Goal: Task Accomplishment & Management: Manage account settings

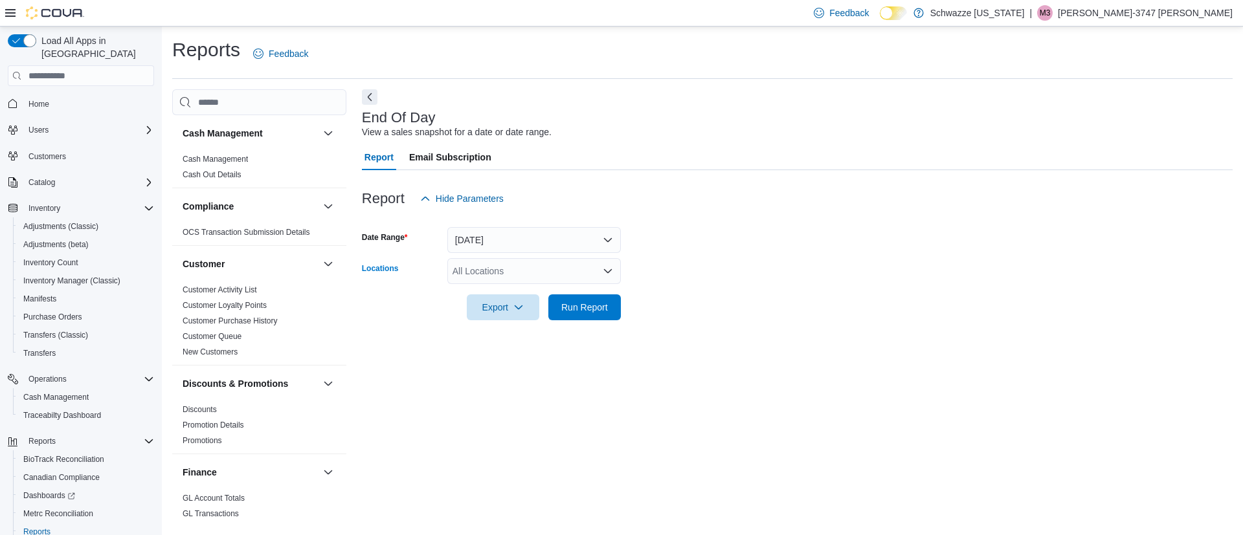
click at [506, 271] on div "All Locations" at bounding box center [533, 271] width 173 height 26
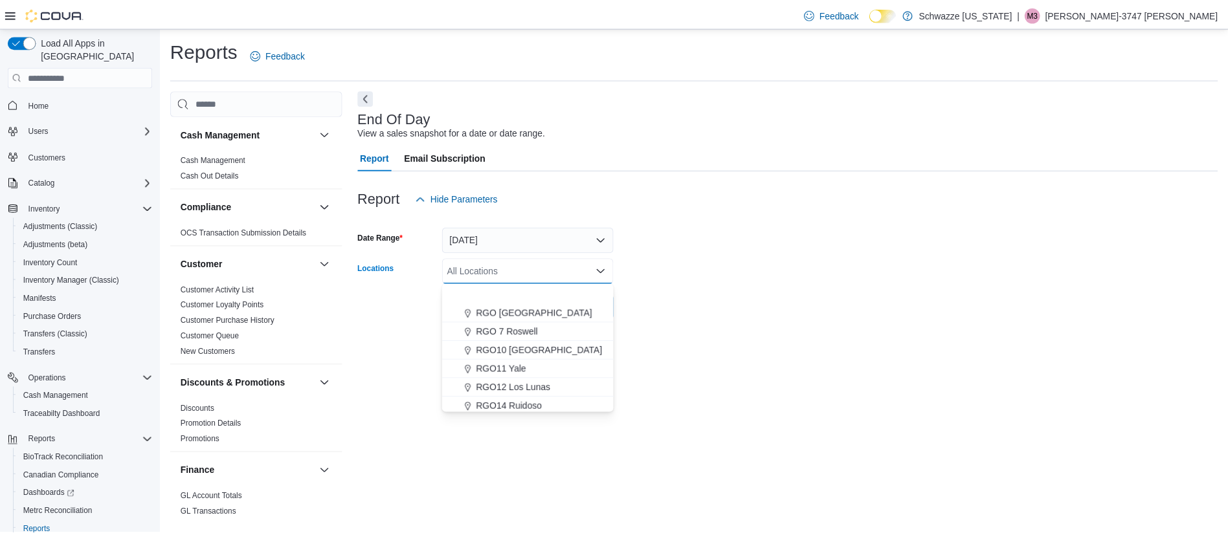
scroll to position [485, 0]
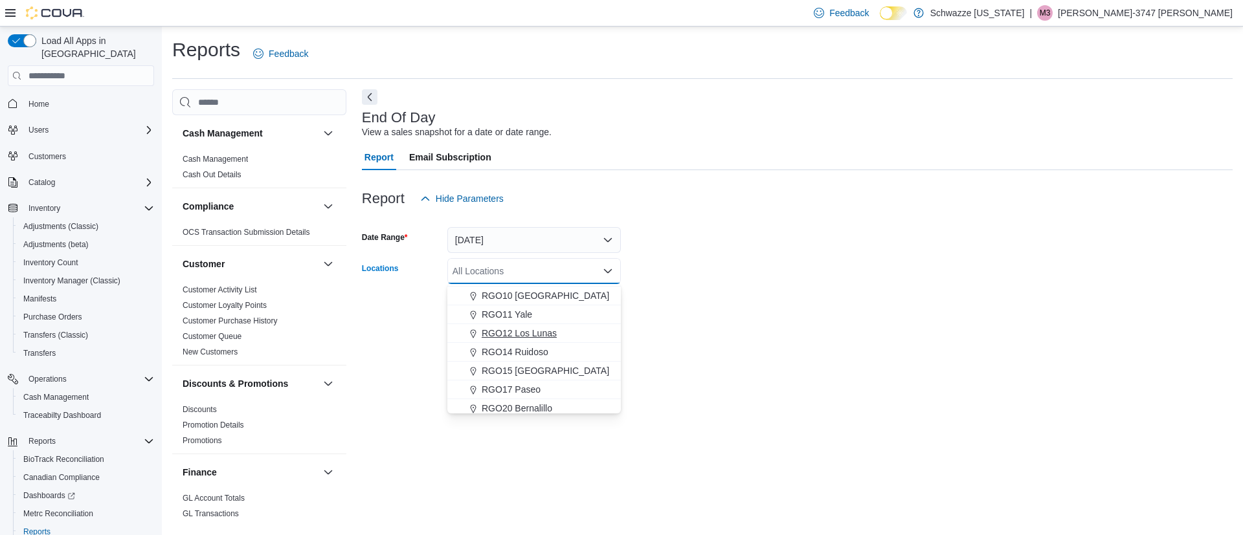
click at [538, 331] on span "RGO12 Los Lunas" at bounding box center [518, 333] width 75 height 13
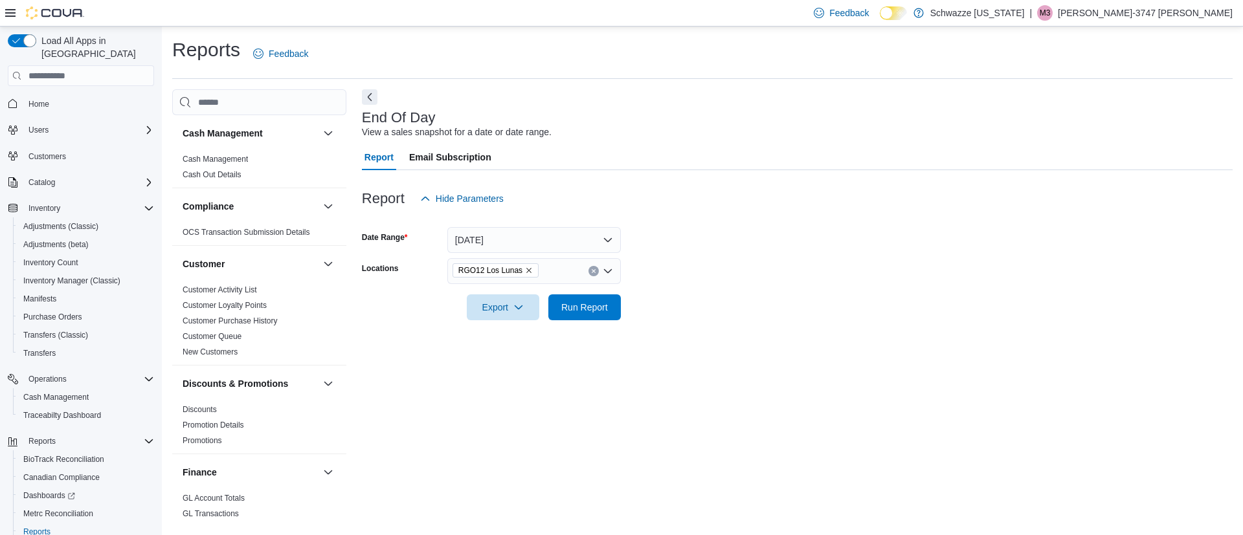
drag, startPoint x: 786, startPoint y: 313, endPoint x: 775, endPoint y: 320, distance: 12.2
click at [775, 320] on div "Report Hide Parameters Date Range [DATE] Locations RGO12 Los Lunas Export Run R…" at bounding box center [797, 253] width 870 height 166
click at [578, 307] on span "Run Report" at bounding box center [584, 306] width 47 height 13
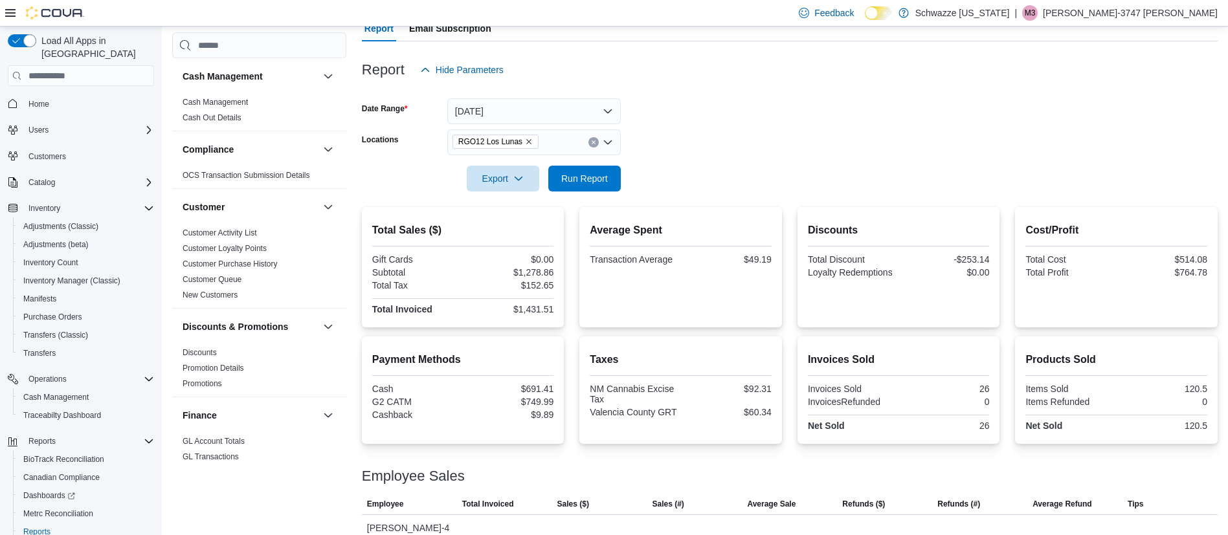
scroll to position [188, 0]
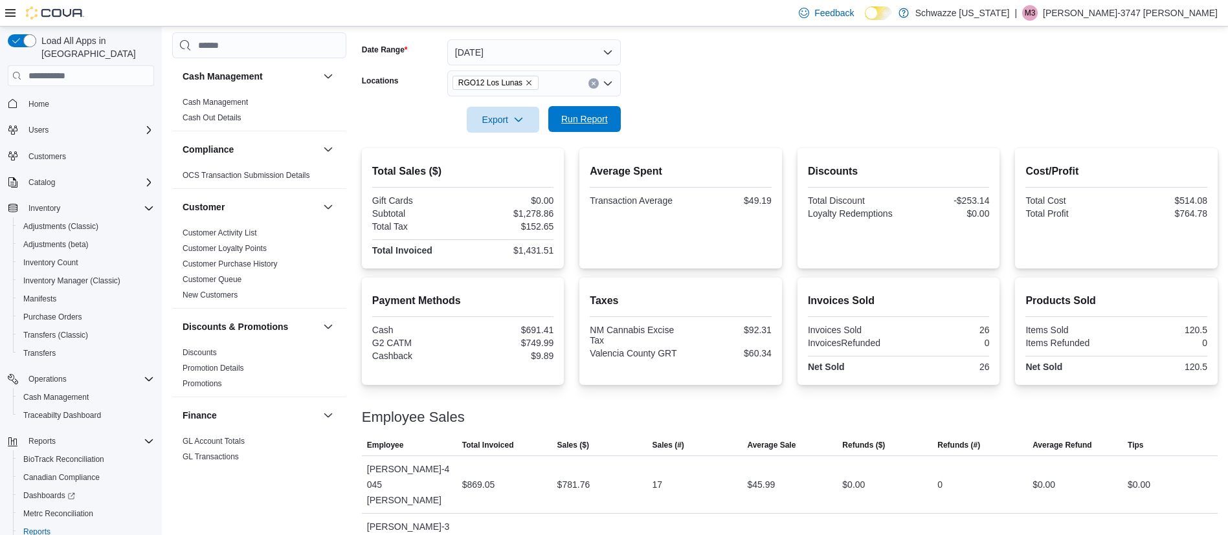
click at [572, 123] on span "Run Report" at bounding box center [584, 119] width 47 height 13
click at [377, 514] on div "[PERSON_NAME]-3747 [PERSON_NAME]" at bounding box center [409, 542] width 95 height 57
click at [57, 392] on span "Cash Management" at bounding box center [55, 397] width 65 height 10
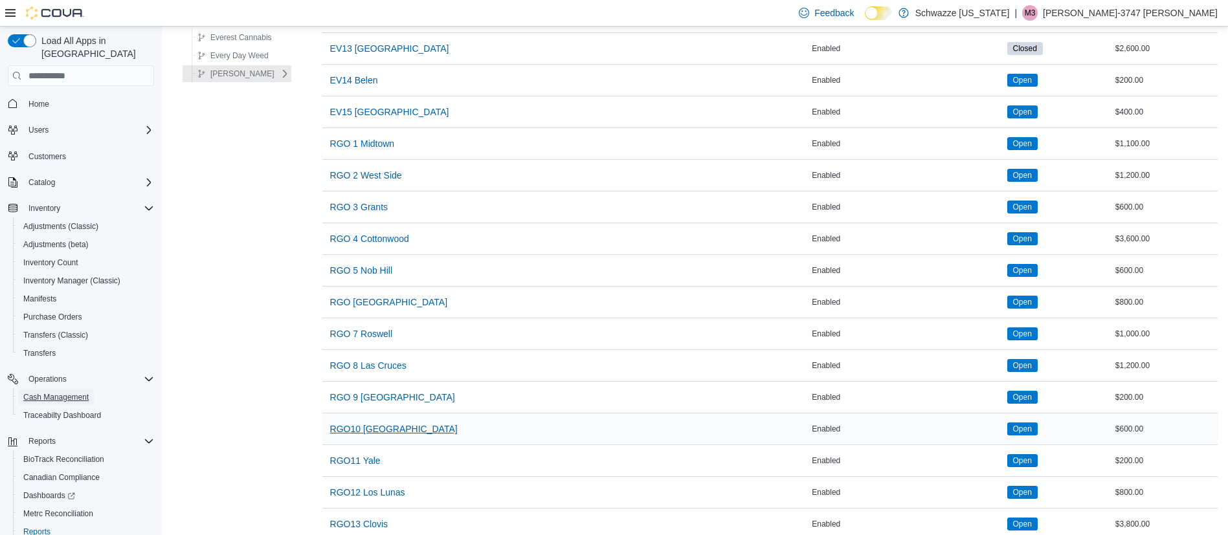
scroll to position [582, 0]
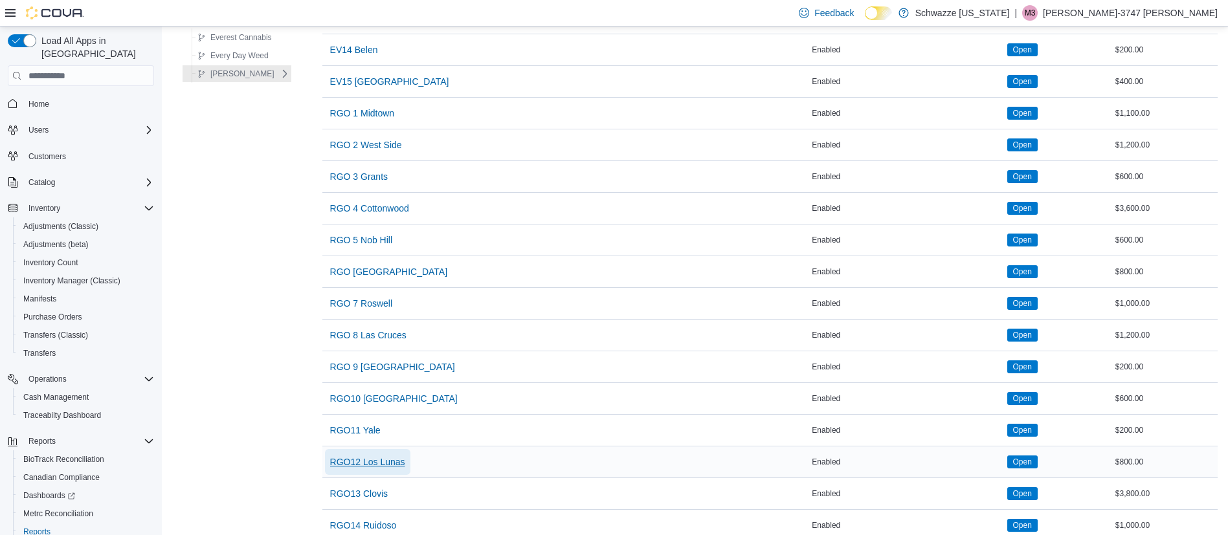
click at [359, 456] on span "RGO12 Los Lunas" at bounding box center [367, 462] width 75 height 13
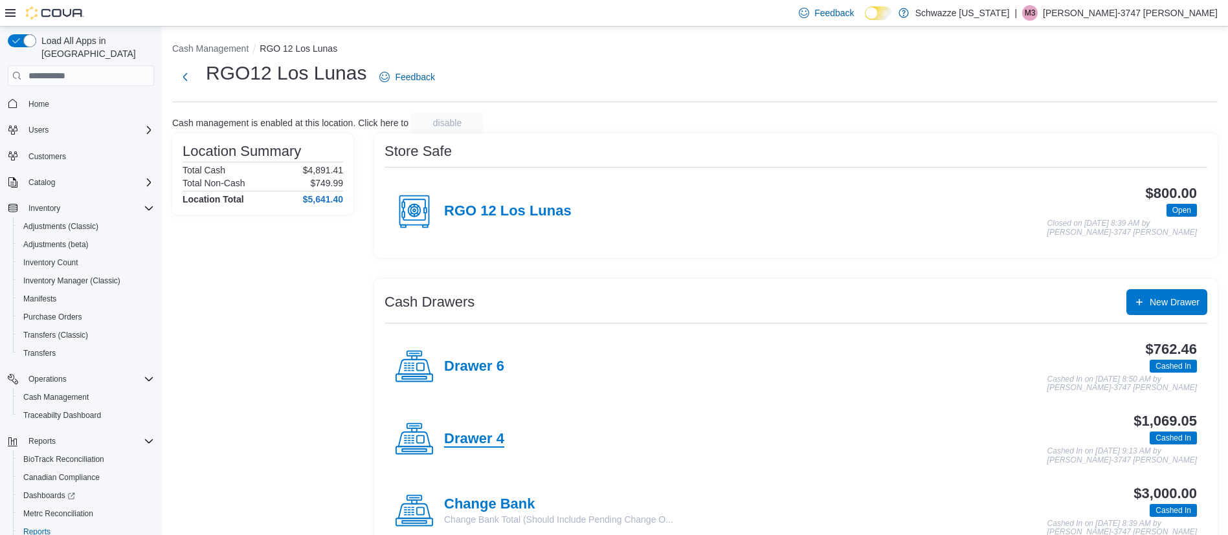
click at [497, 442] on h4 "Drawer 4" at bounding box center [474, 439] width 60 height 17
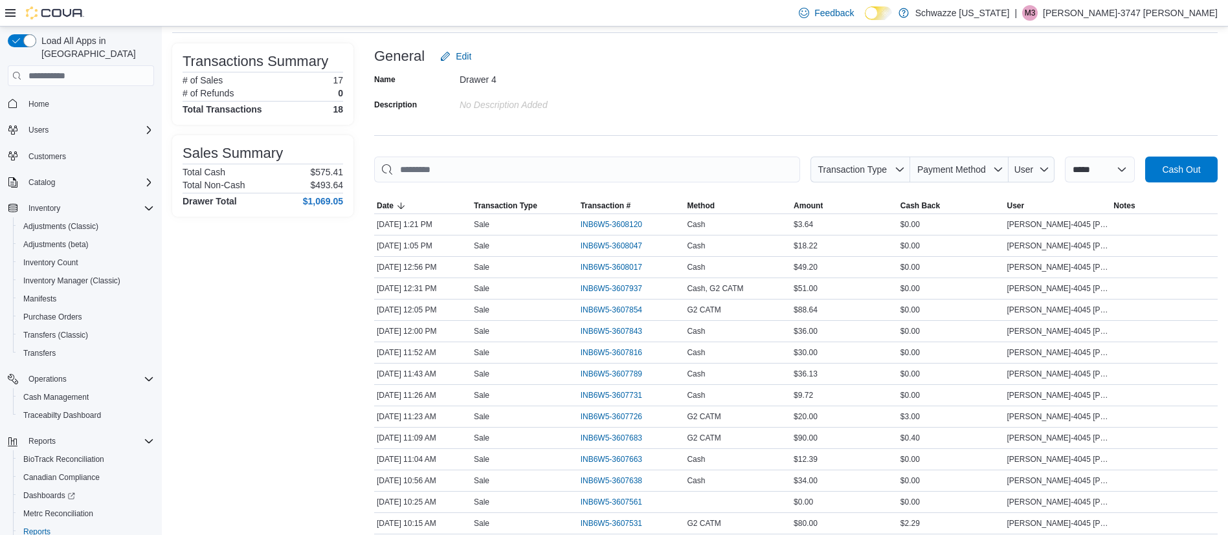
scroll to position [1, 0]
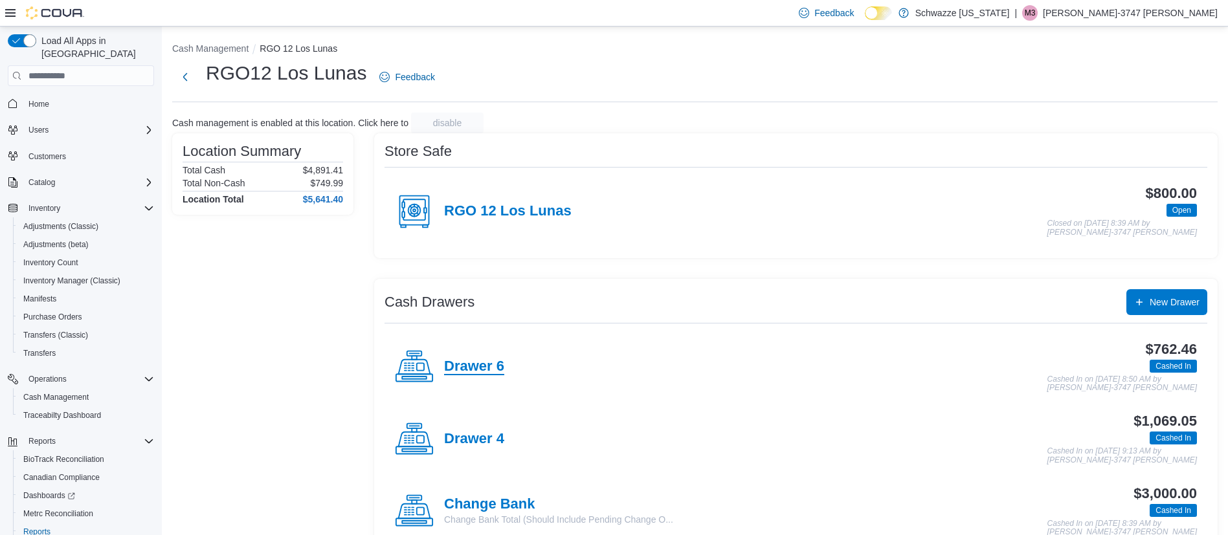
click at [465, 359] on h4 "Drawer 6" at bounding box center [474, 367] width 60 height 17
click at [480, 444] on h4 "Drawer 4" at bounding box center [474, 439] width 60 height 17
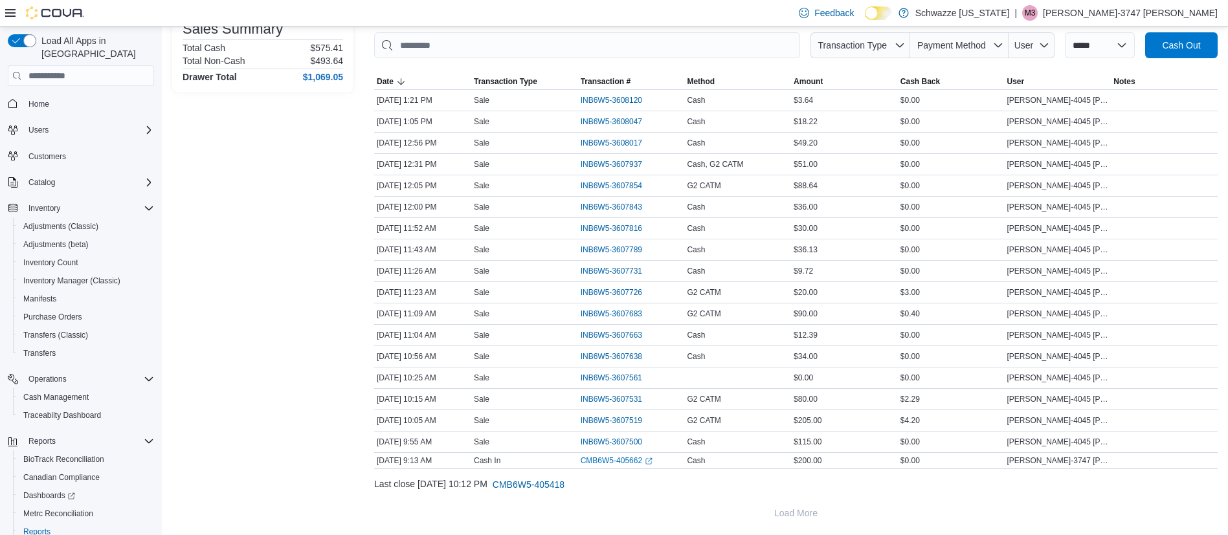
scroll to position [195, 0]
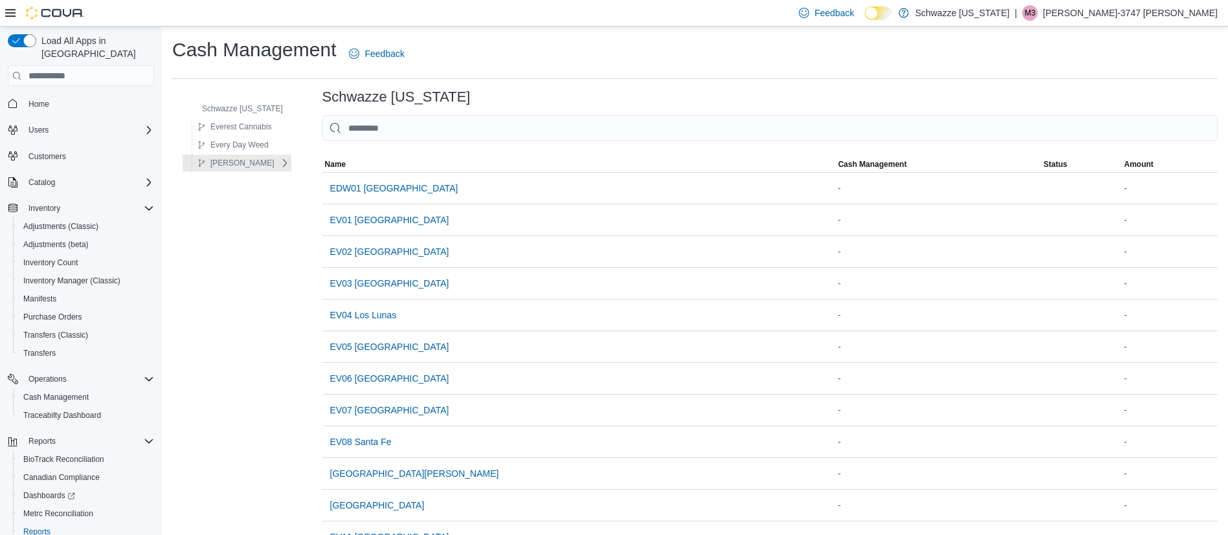
scroll to position [582, 0]
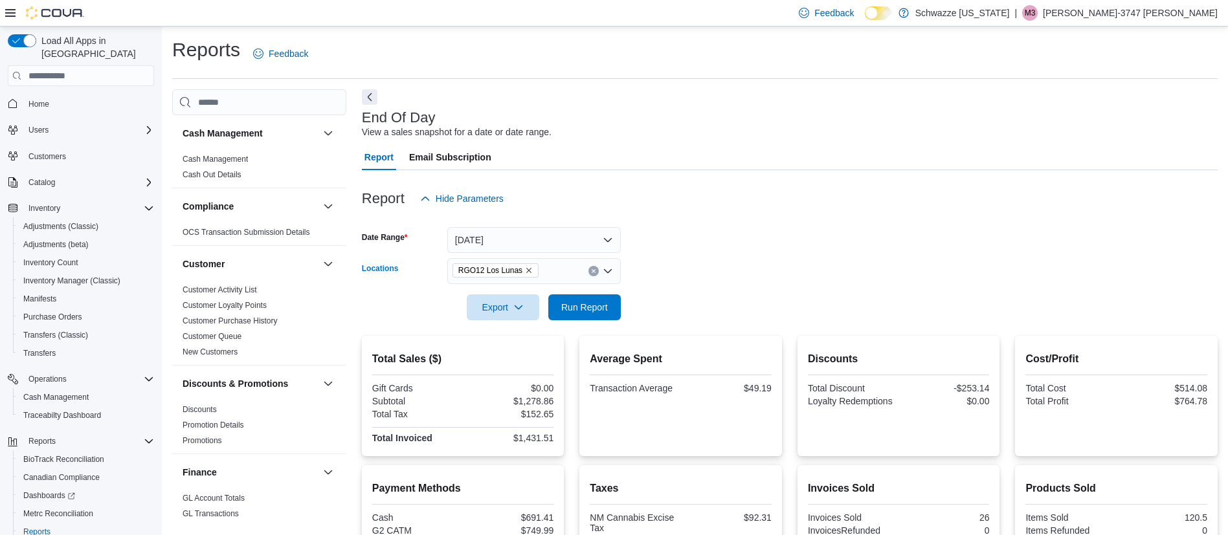
click at [525, 270] on icon "Remove RGO12 Los Lunas from selection in this group" at bounding box center [529, 271] width 8 height 8
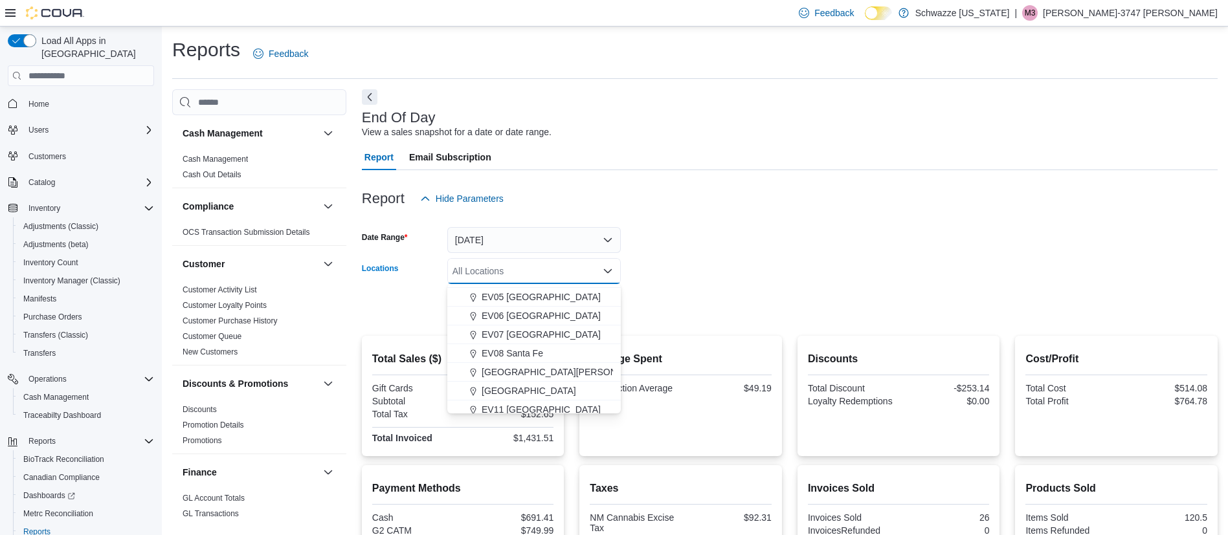
scroll to position [194, 0]
click at [509, 362] on span "EV14 Belen" at bounding box center [505, 361] width 48 height 13
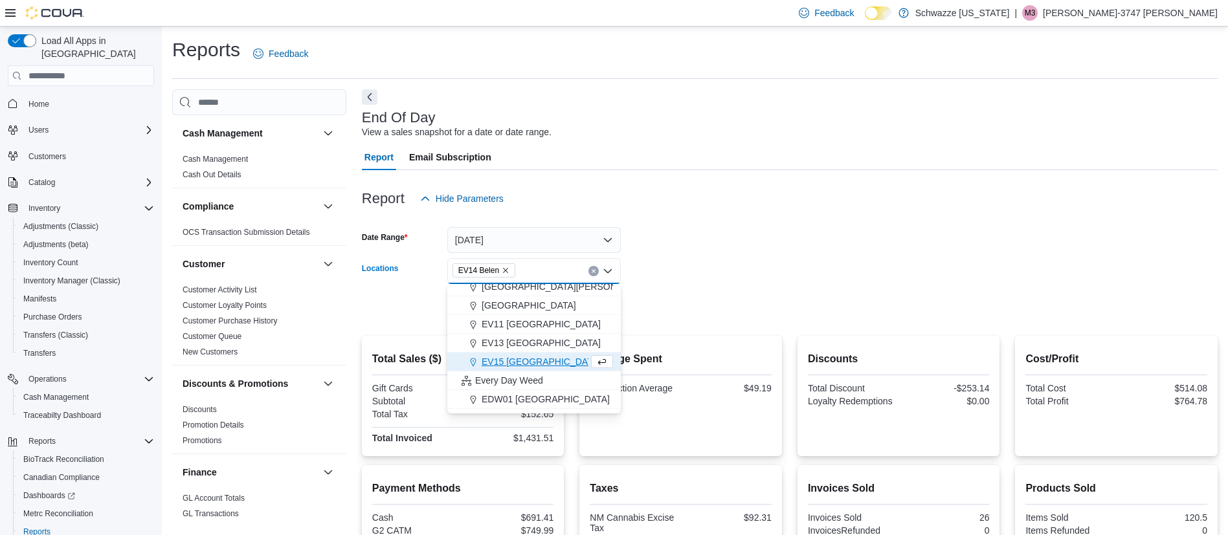
click at [692, 276] on form "Date Range [DATE] Locations EV14 [GEOGRAPHIC_DATA] Combo box. Selected. EV14 Be…" at bounding box center [790, 266] width 856 height 109
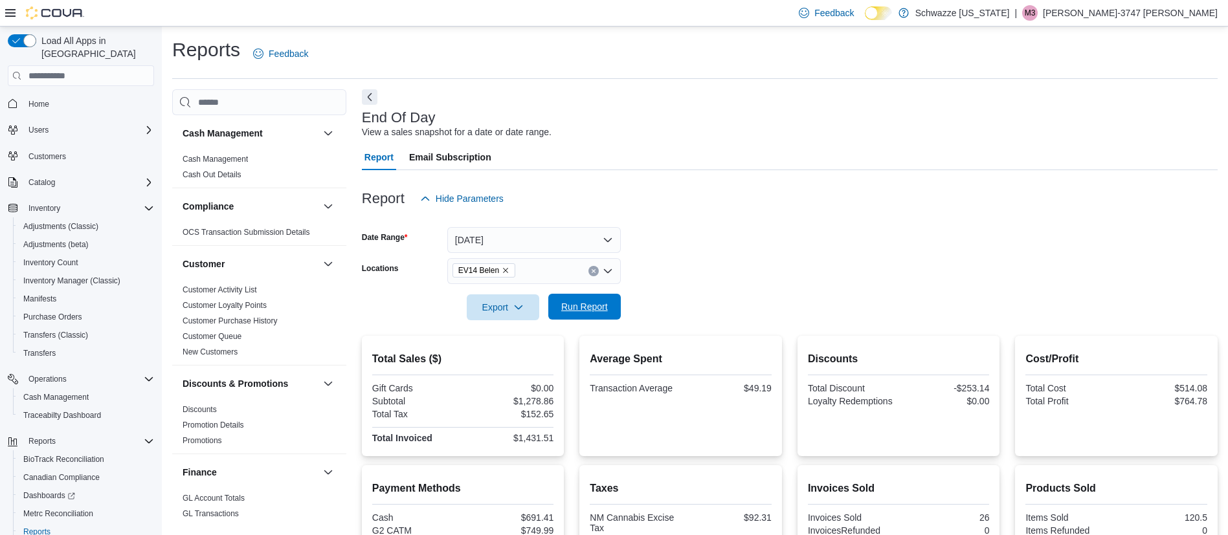
click at [590, 302] on span "Run Report" at bounding box center [584, 306] width 47 height 13
click at [502, 269] on icon "Remove EV14 Belen from selection in this group" at bounding box center [506, 271] width 8 height 8
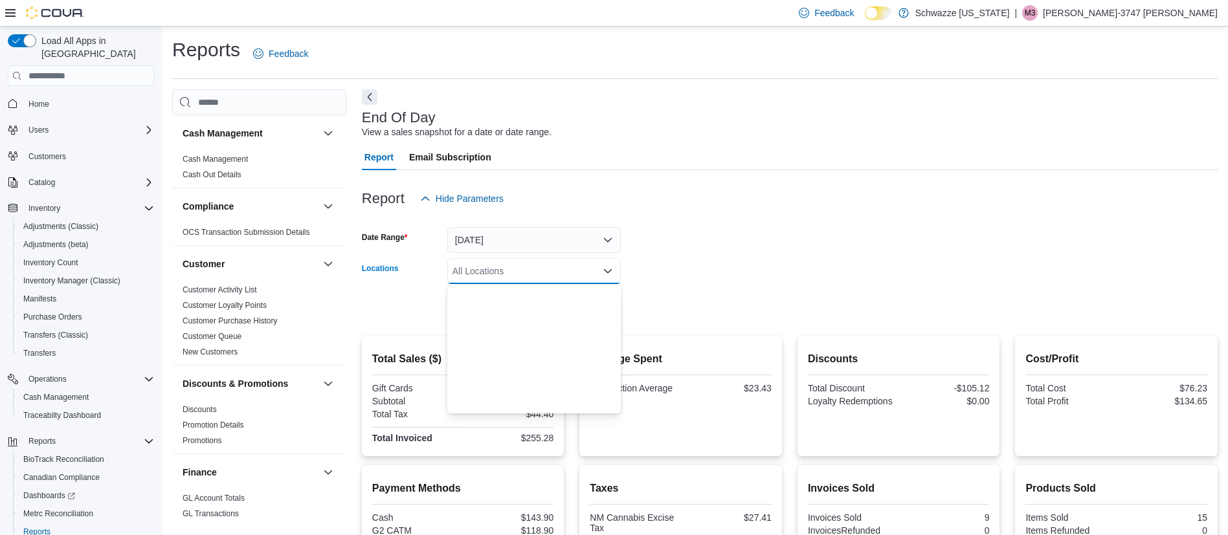
scroll to position [485, 0]
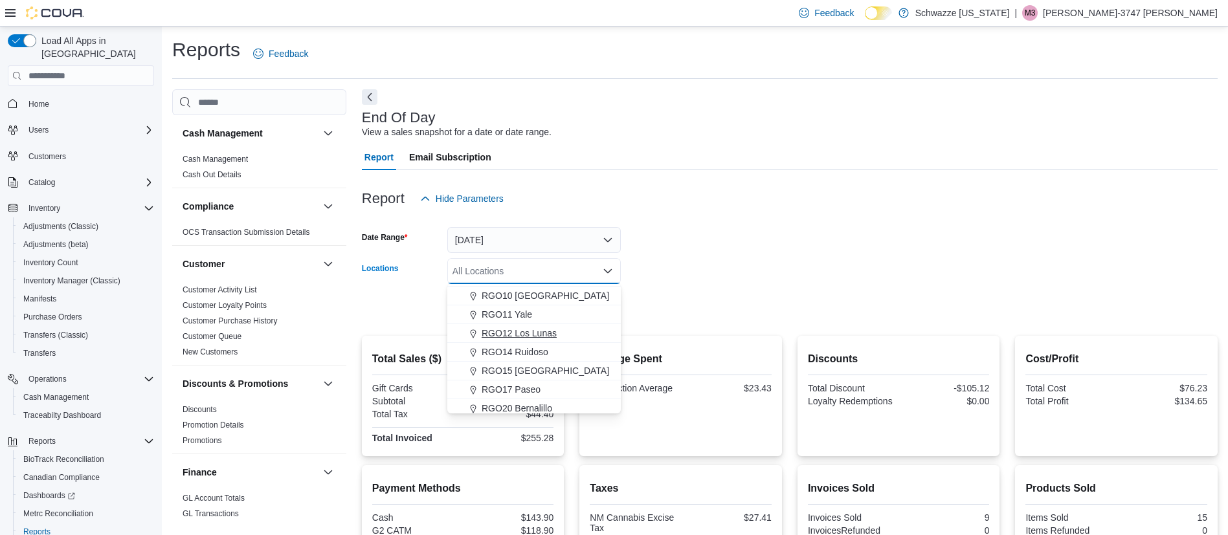
click at [540, 340] on button "RGO12 Los Lunas" at bounding box center [533, 333] width 173 height 19
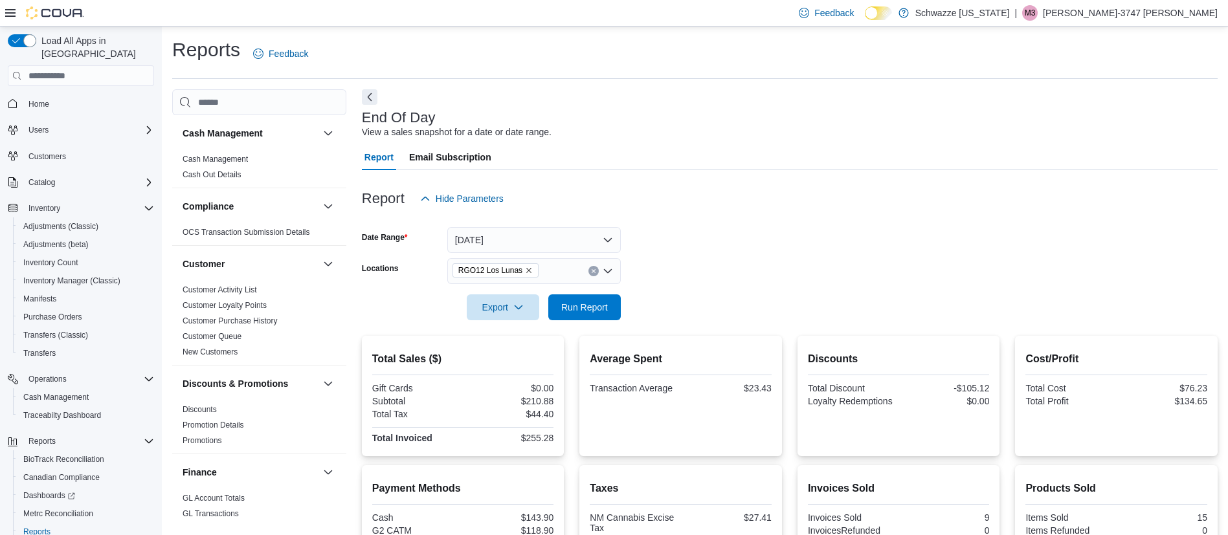
click at [751, 269] on form "Date Range [DATE] Locations RGO12 Los Lunas Export Run Report" at bounding box center [790, 266] width 856 height 109
click at [610, 305] on span "Run Report" at bounding box center [584, 307] width 57 height 26
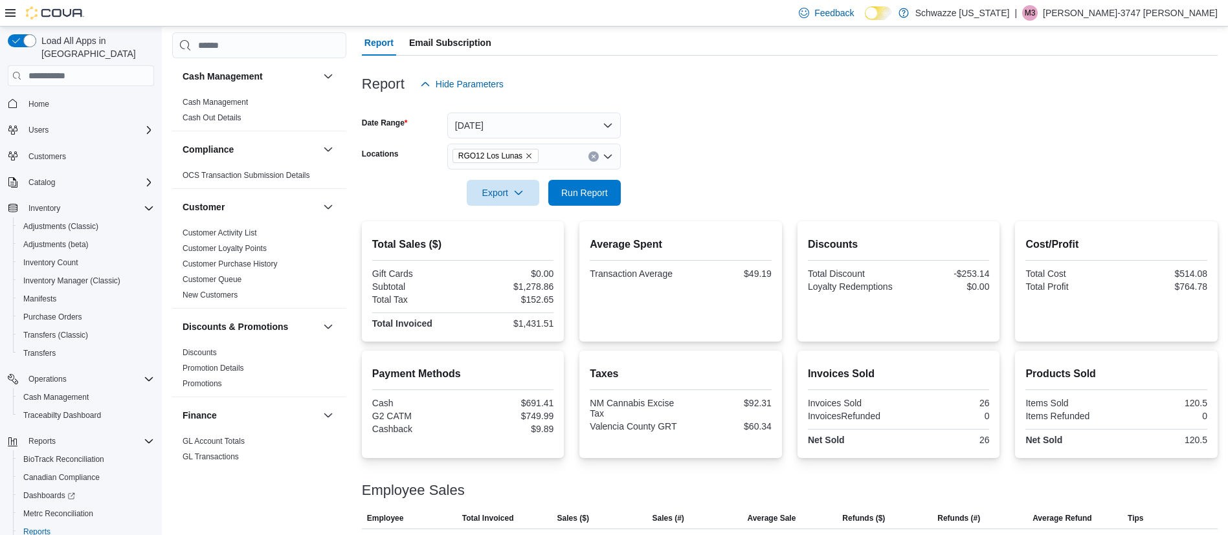
scroll to position [188, 0]
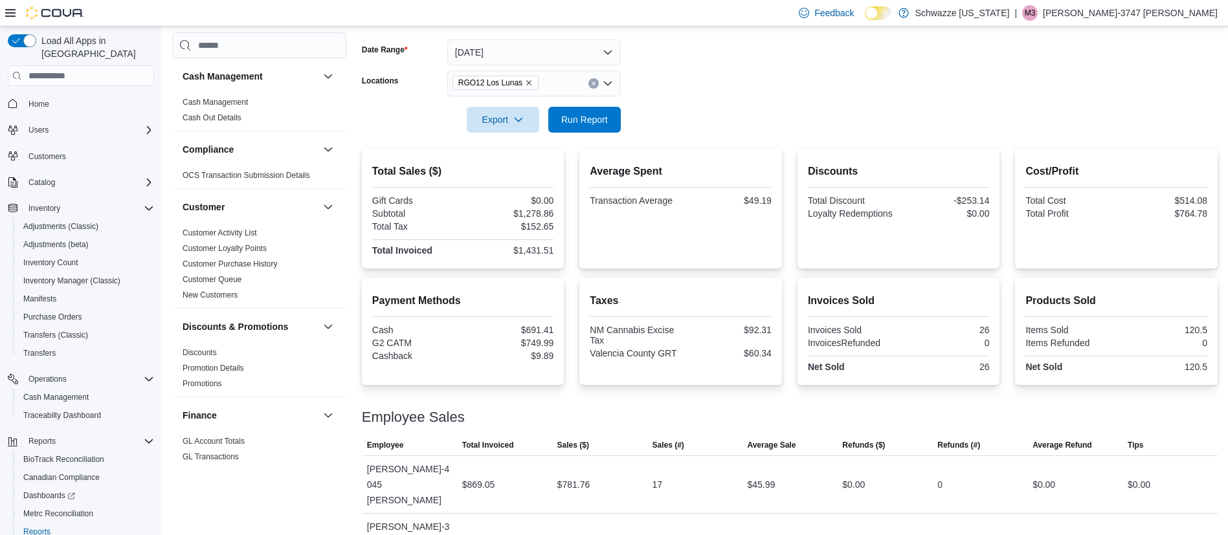
click at [604, 104] on div at bounding box center [790, 101] width 856 height 10
click at [601, 125] on span "Run Report" at bounding box center [584, 119] width 57 height 26
